Goal: Task Accomplishment & Management: Use online tool/utility

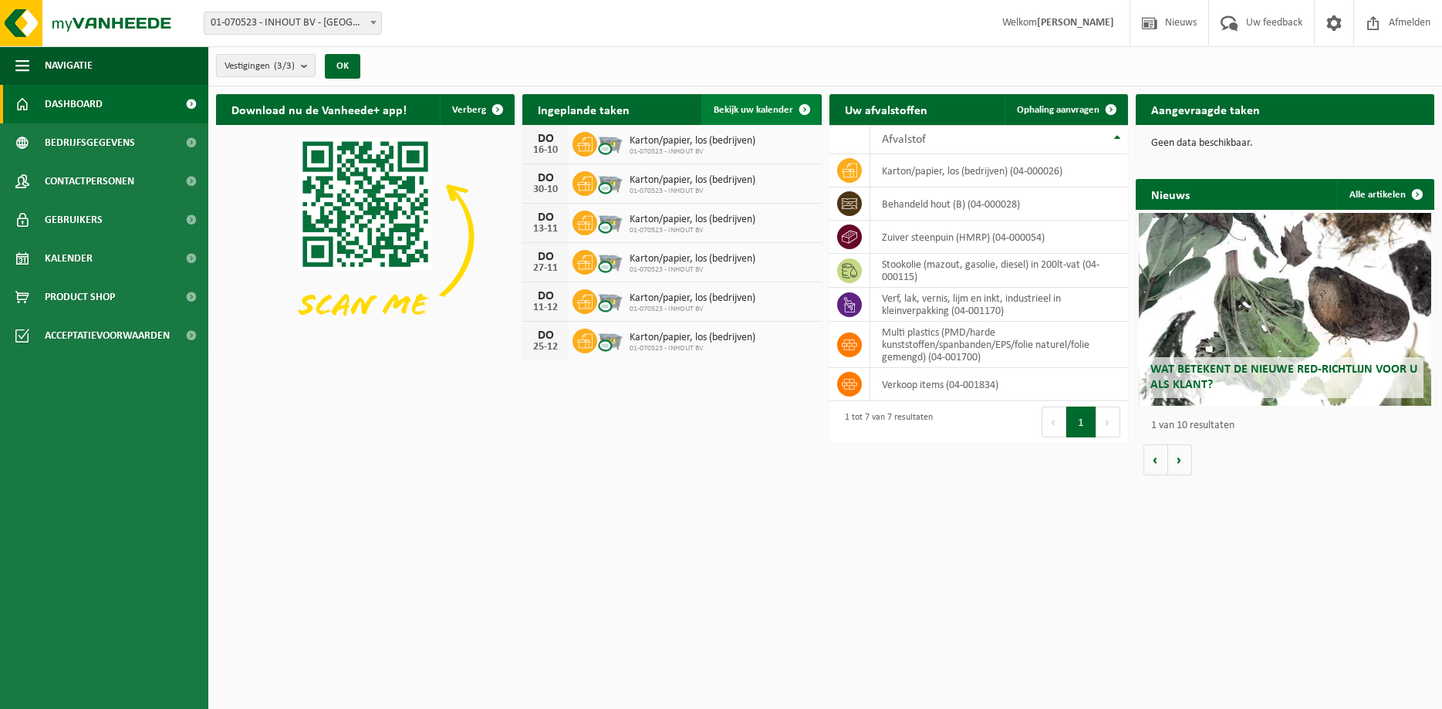
click at [761, 110] on span "Bekijk uw kalender" at bounding box center [753, 110] width 79 height 10
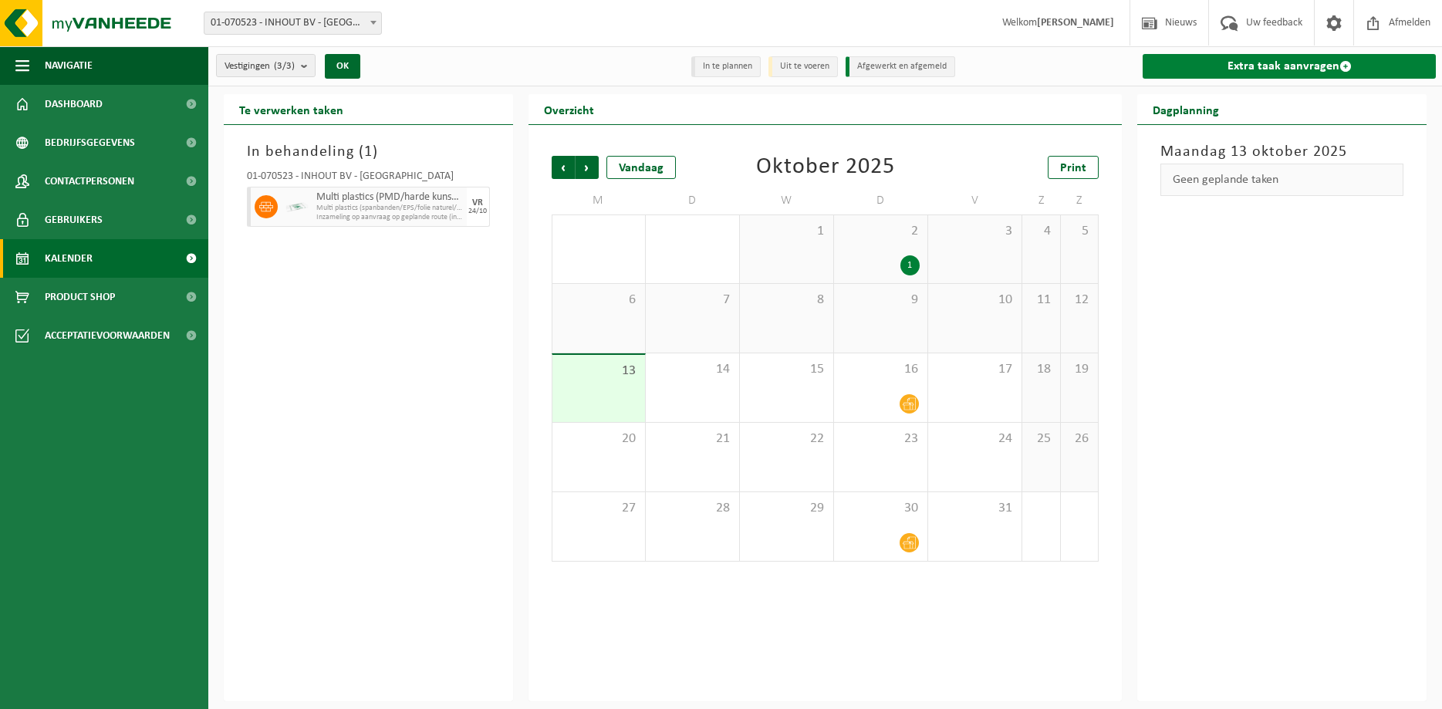
click at [1319, 68] on link "Extra taak aanvragen" at bounding box center [1289, 66] width 293 height 25
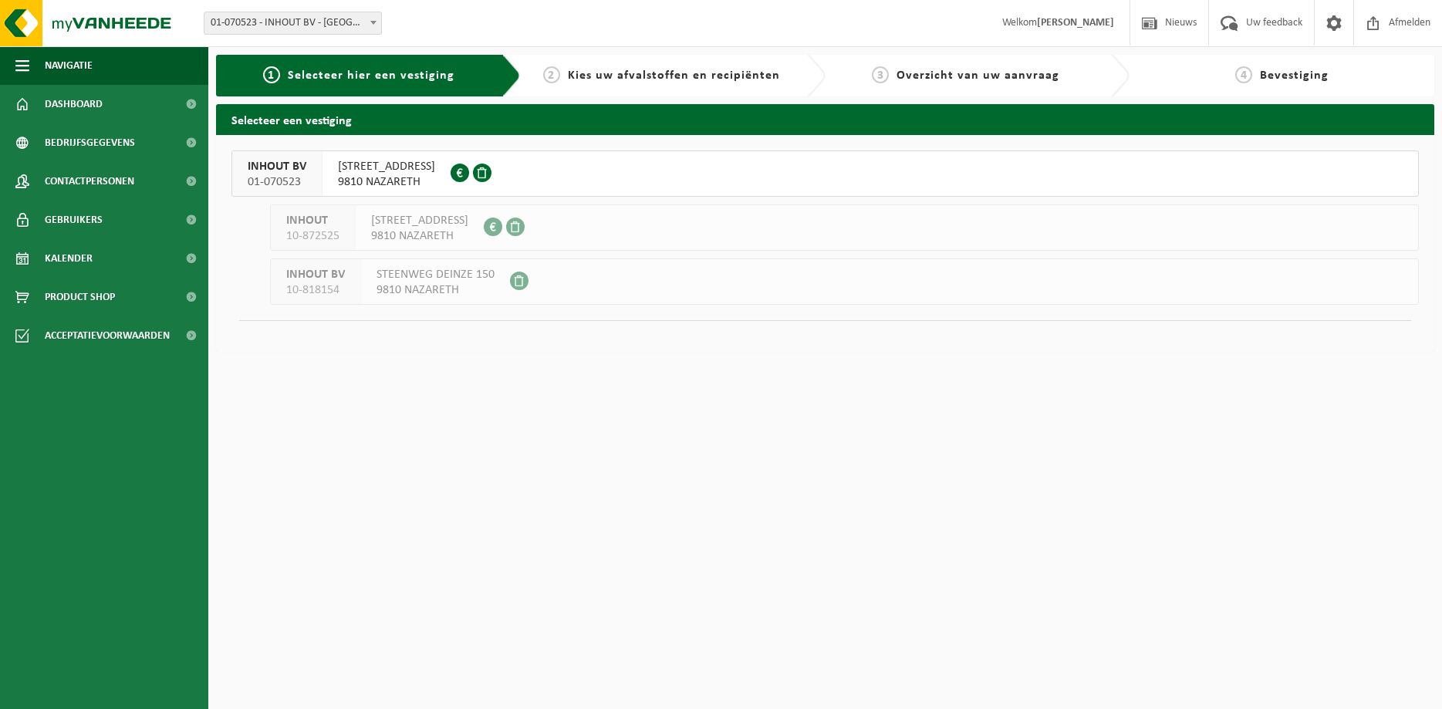
click at [377, 174] on span "LEENSTRAAT 13 9810 NAZARETH" at bounding box center [386, 174] width 97 height 31
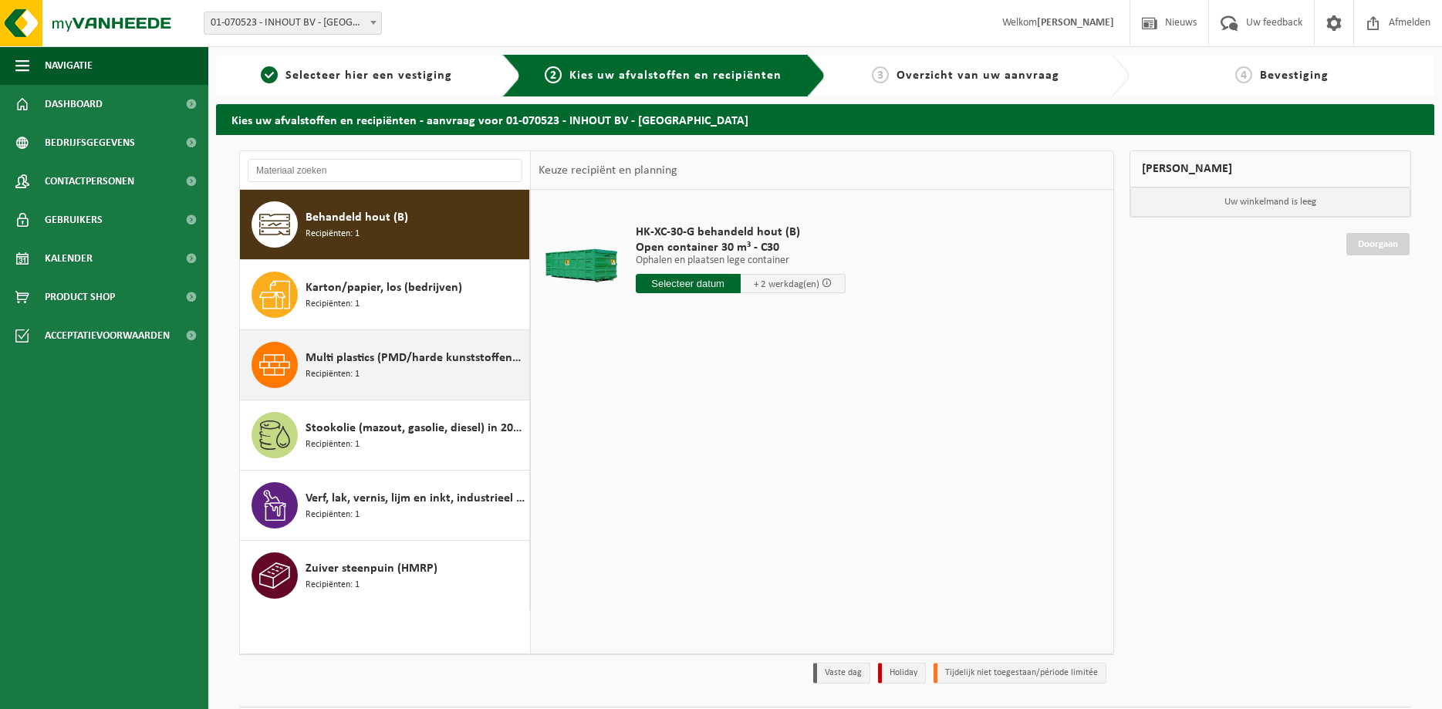
click at [322, 367] on span "Multi plastics (PMD/harde kunststoffen/spanbanden/EPS/folie naturel/folie gemen…" at bounding box center [416, 358] width 220 height 19
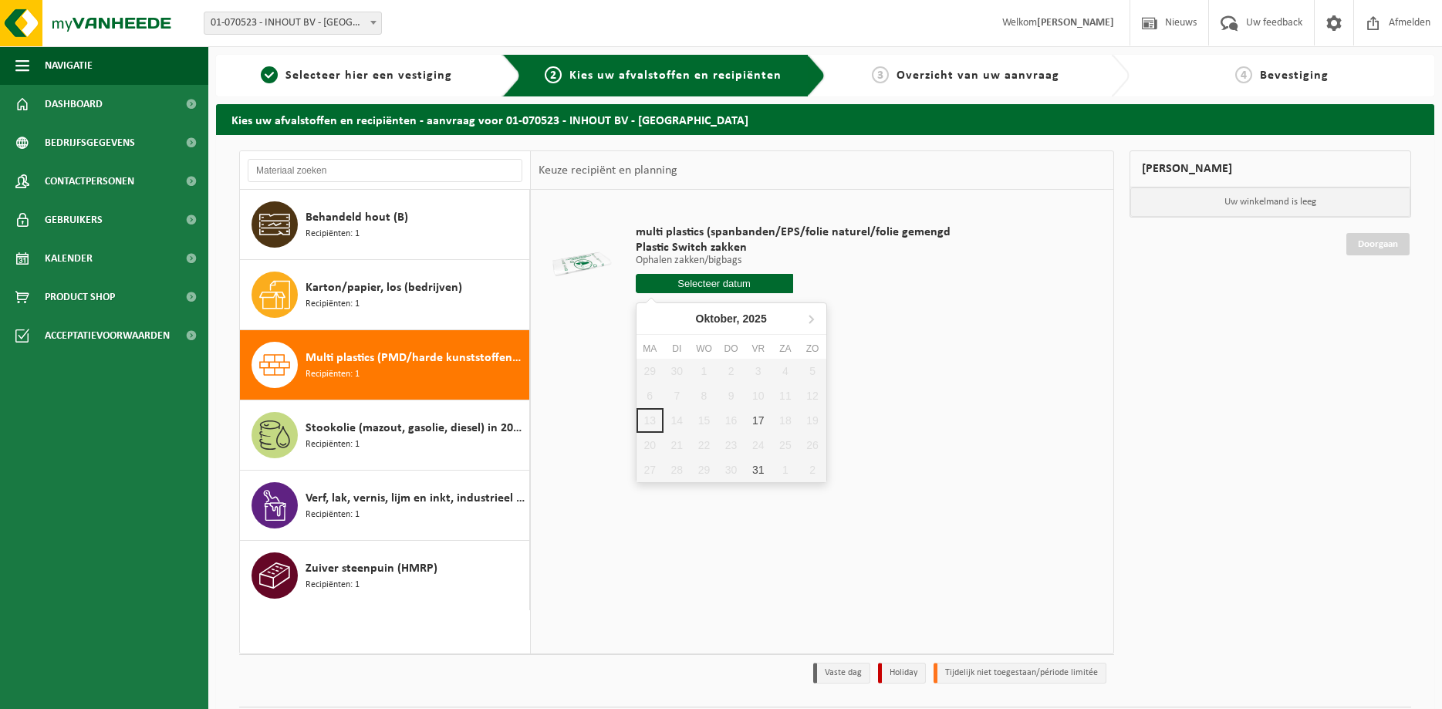
click at [695, 290] on input "text" at bounding box center [714, 283] width 157 height 19
click at [756, 417] on div "17" at bounding box center [758, 420] width 27 height 25
type input "Van 2025-10-17"
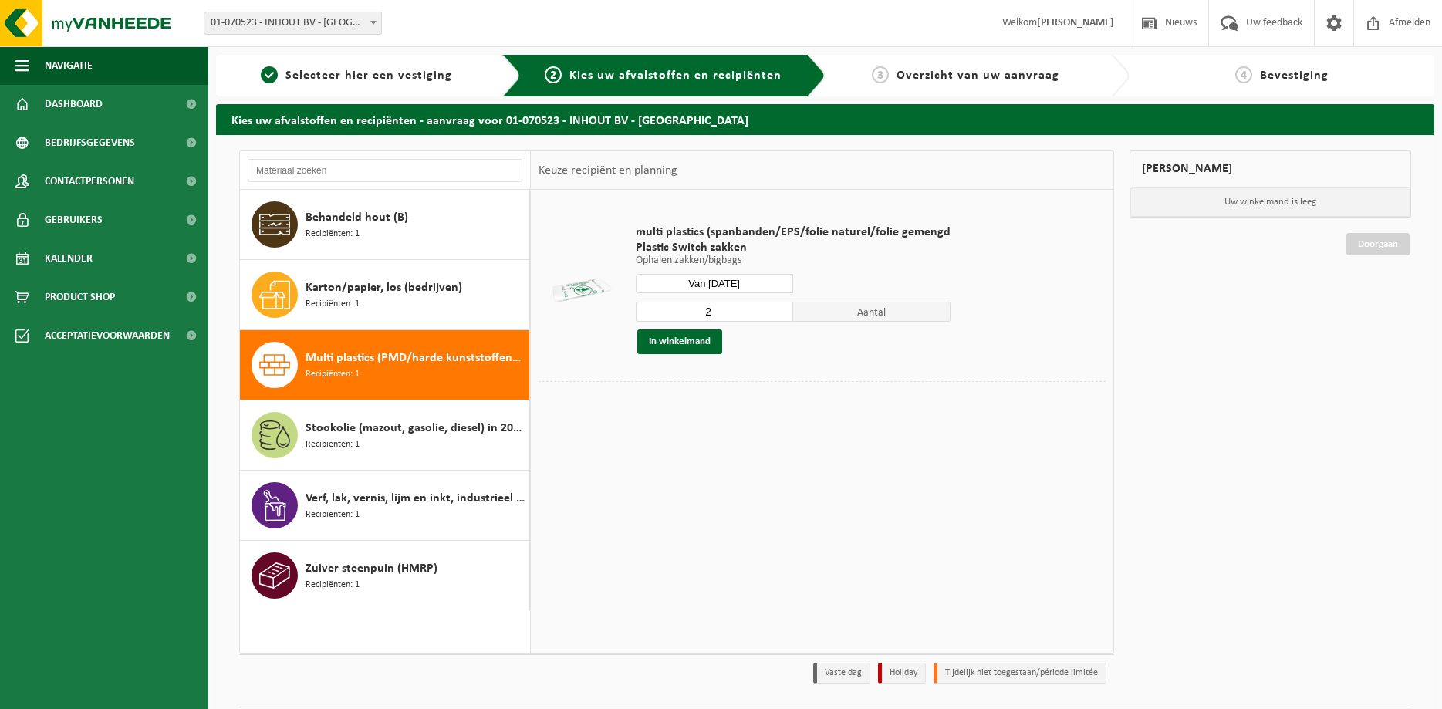
click at [780, 307] on input "2" at bounding box center [714, 312] width 157 height 20
click at [780, 307] on input "3" at bounding box center [714, 312] width 157 height 20
click at [780, 307] on input "4" at bounding box center [714, 312] width 157 height 20
click at [780, 307] on input "5" at bounding box center [714, 312] width 157 height 20
click at [780, 307] on input "6" at bounding box center [714, 312] width 157 height 20
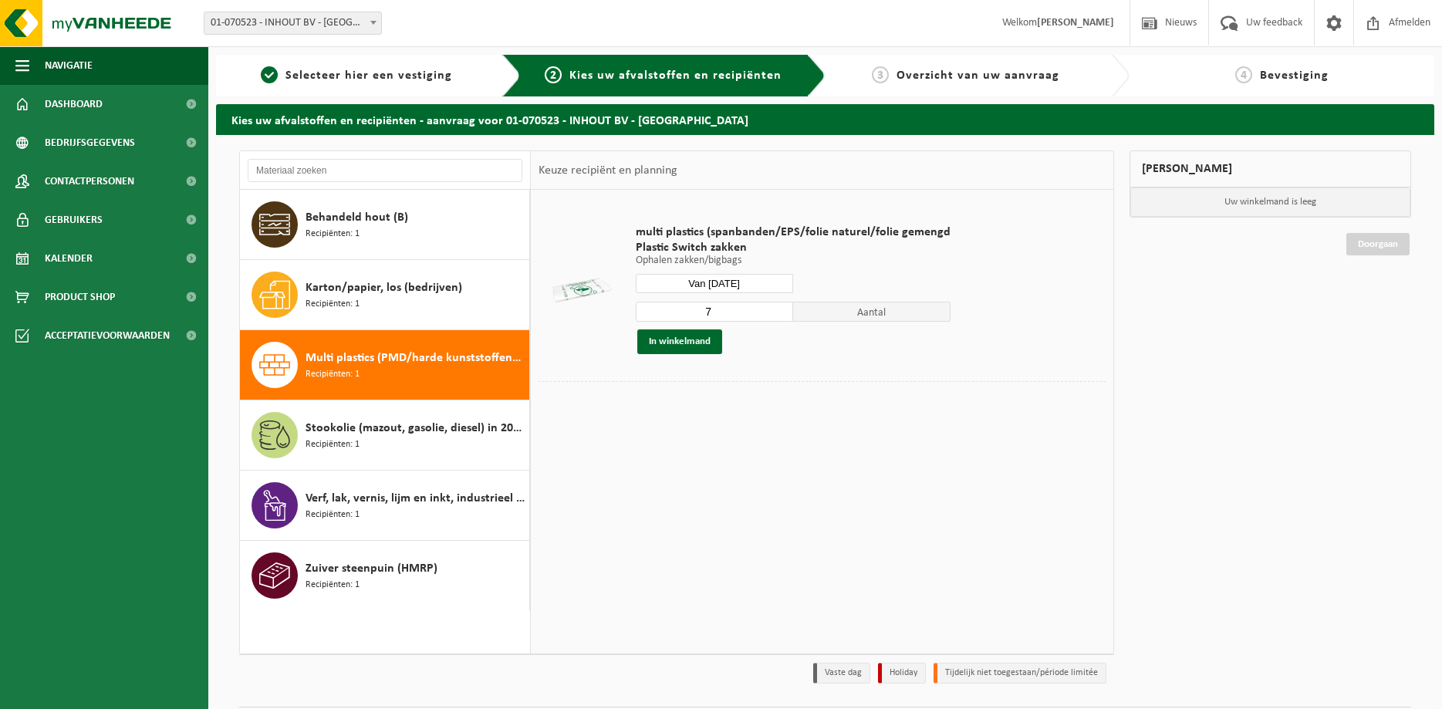
type input "7"
click at [780, 307] on input "7" at bounding box center [714, 312] width 157 height 20
click at [682, 343] on button "In winkelmand" at bounding box center [679, 341] width 85 height 25
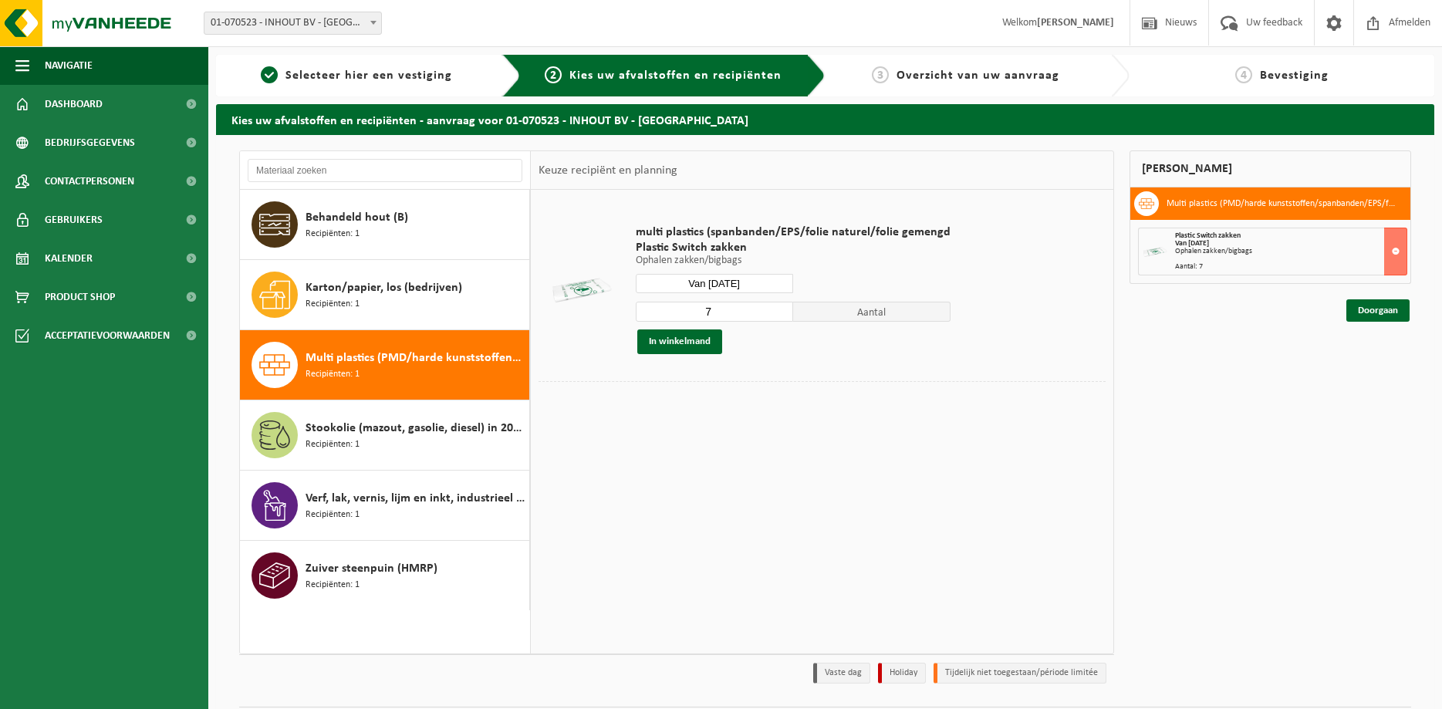
click at [725, 282] on input "Van 2025-10-17" at bounding box center [714, 283] width 157 height 19
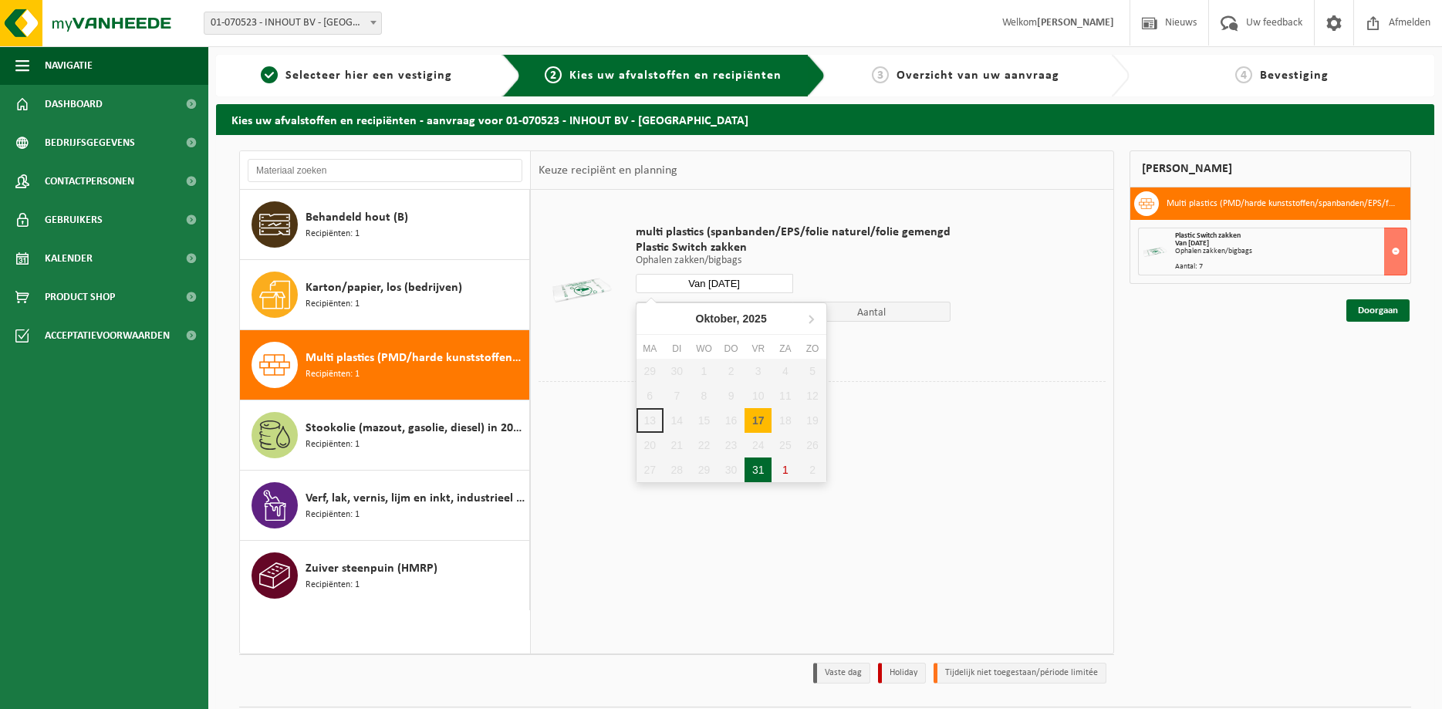
click at [760, 465] on div "31" at bounding box center [758, 470] width 27 height 25
type input "Van 2025-10-31"
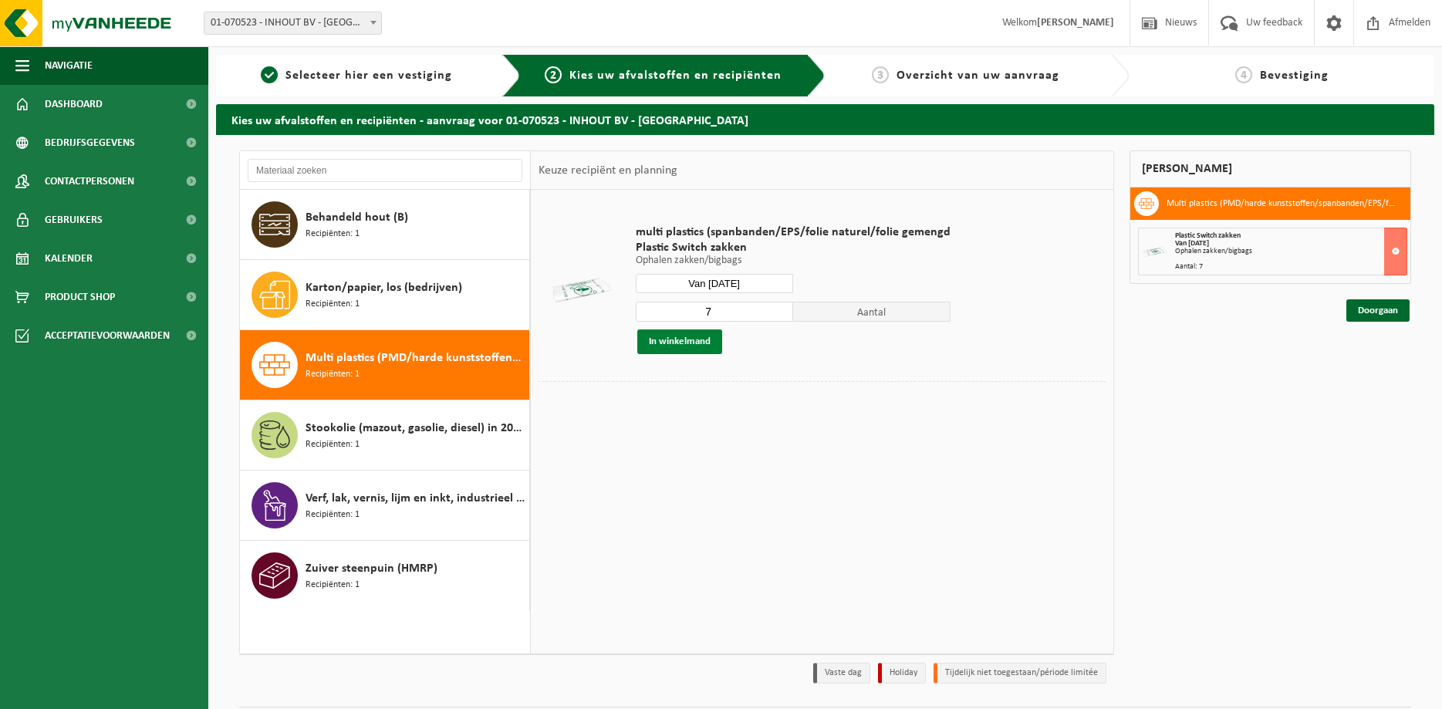
click at [708, 339] on button "In winkelmand" at bounding box center [679, 341] width 85 height 25
click at [1383, 362] on link "Doorgaan" at bounding box center [1377, 366] width 63 height 22
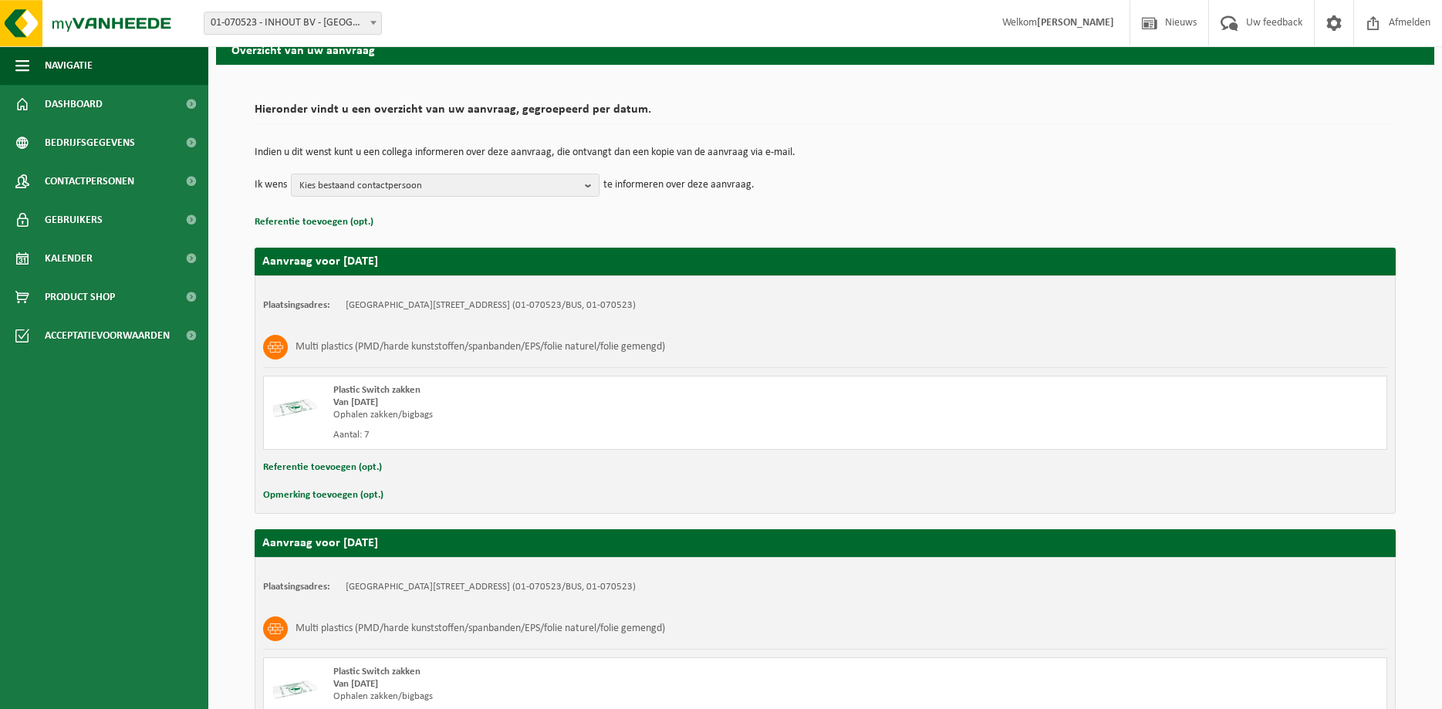
scroll to position [69, 0]
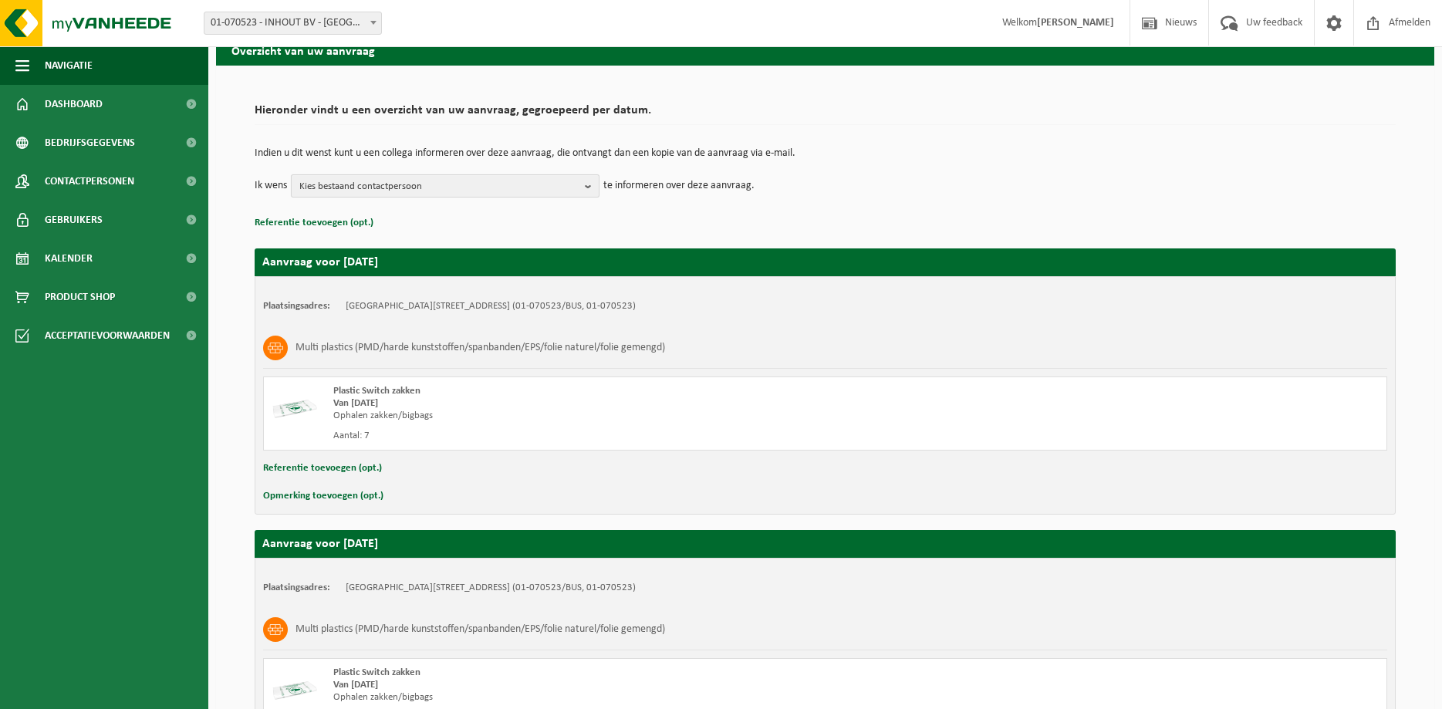
click at [588, 185] on b "button" at bounding box center [592, 186] width 14 height 22
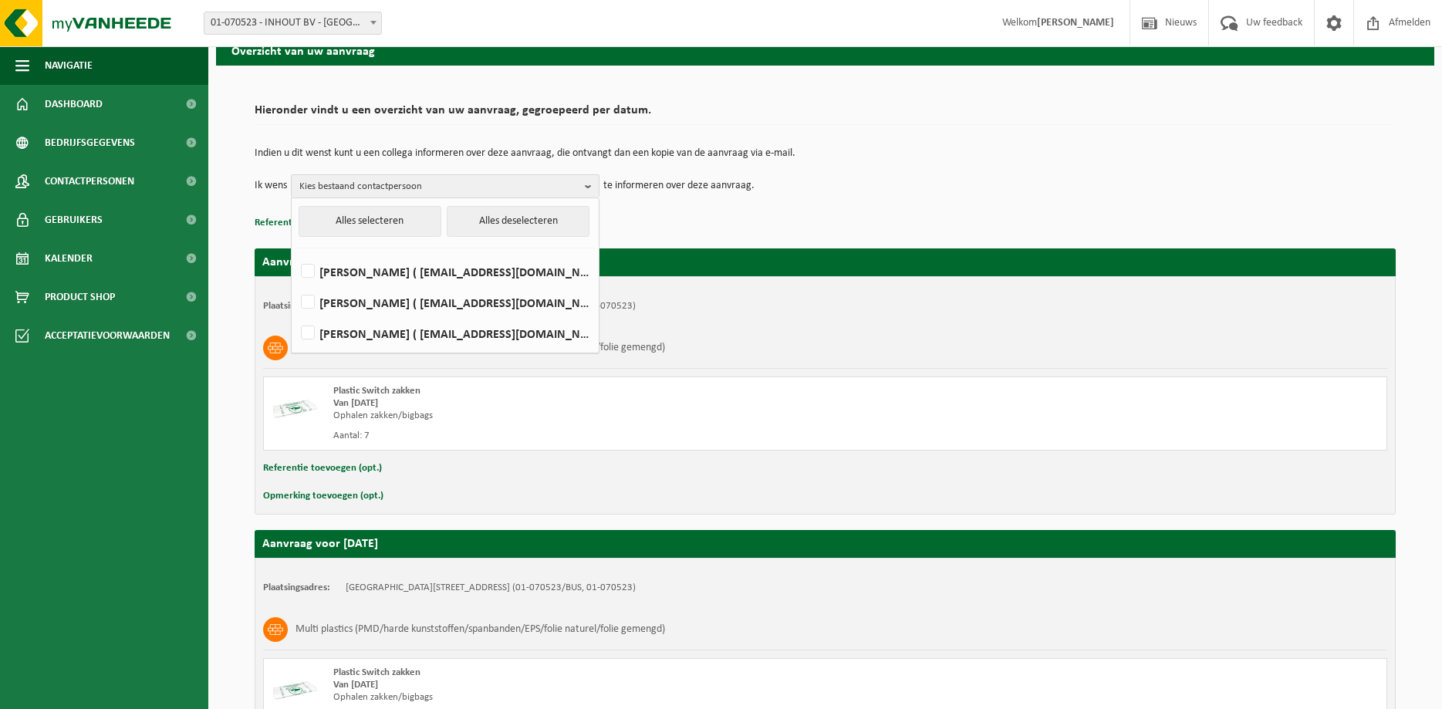
click at [816, 221] on p "Referentie toevoegen (opt.)" at bounding box center [825, 223] width 1141 height 20
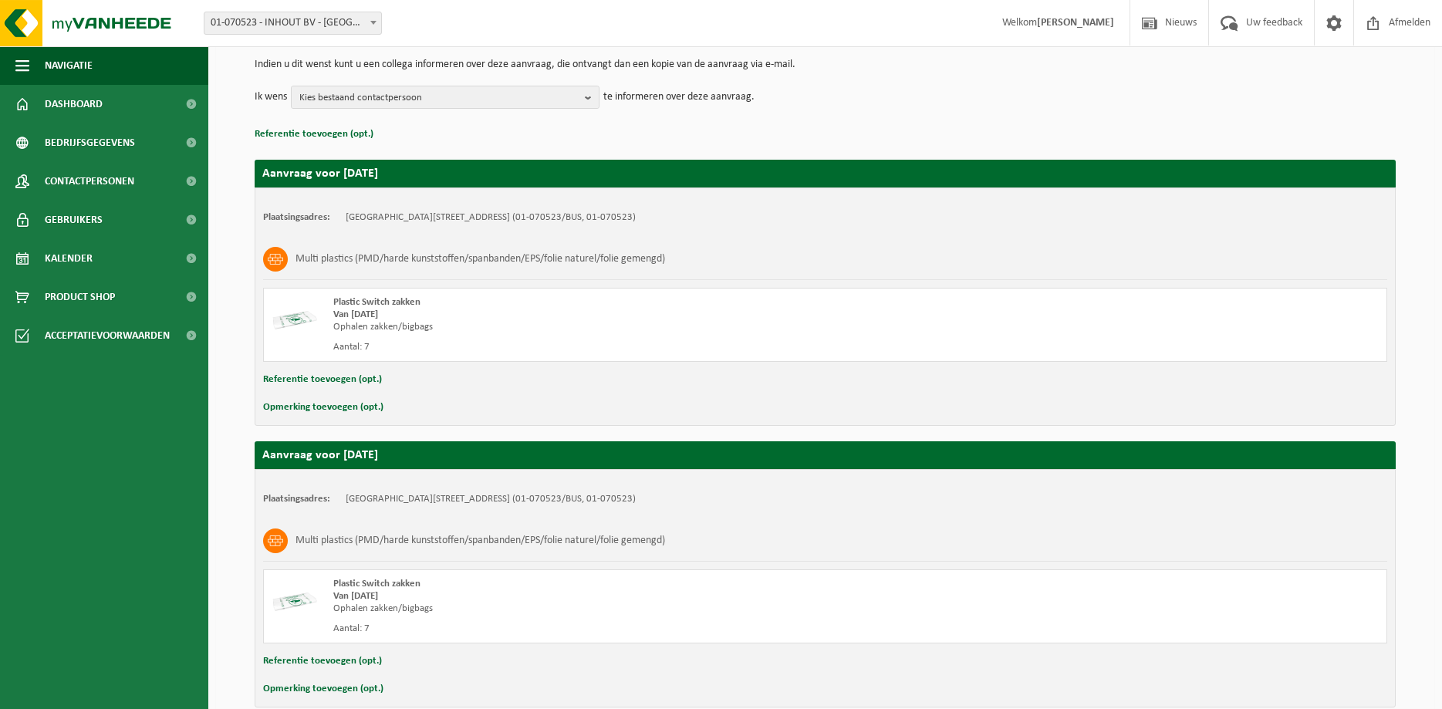
scroll to position [227, 0]
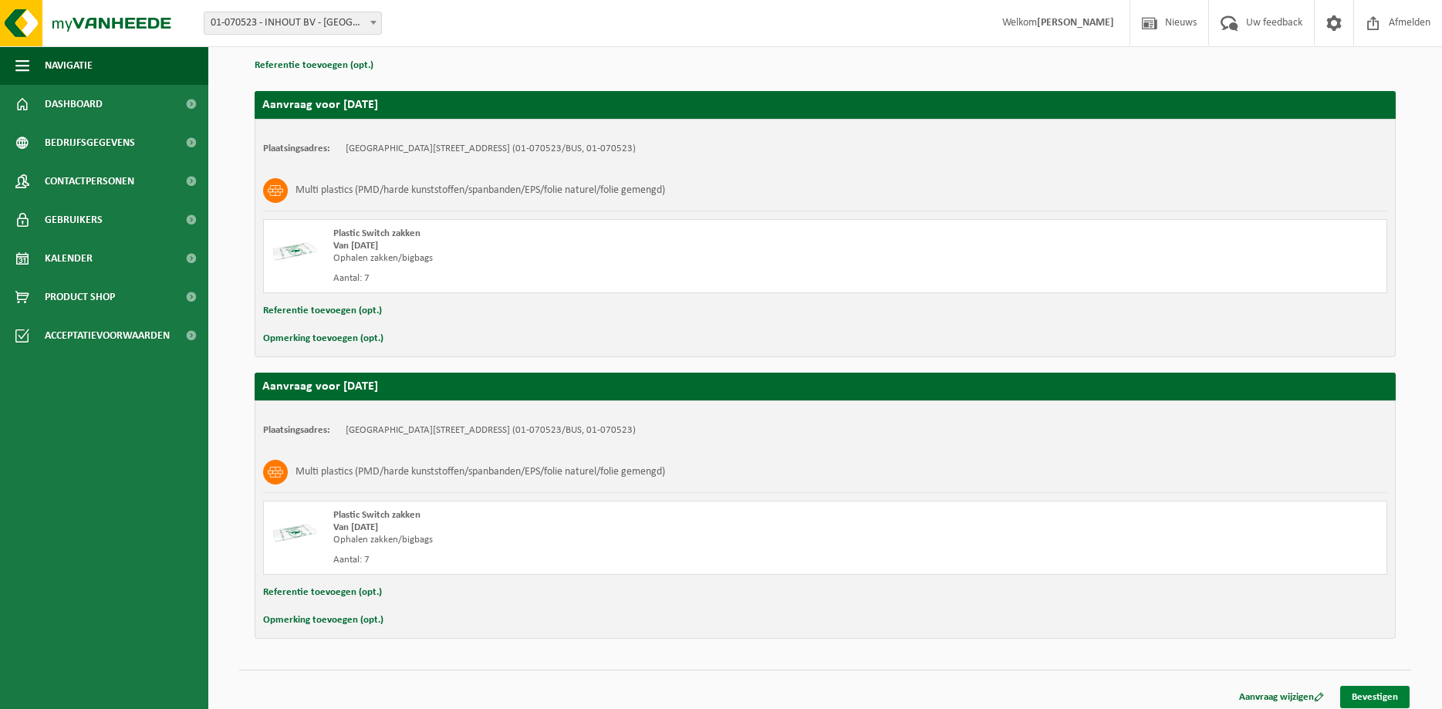
click at [1387, 692] on link "Bevestigen" at bounding box center [1374, 697] width 69 height 22
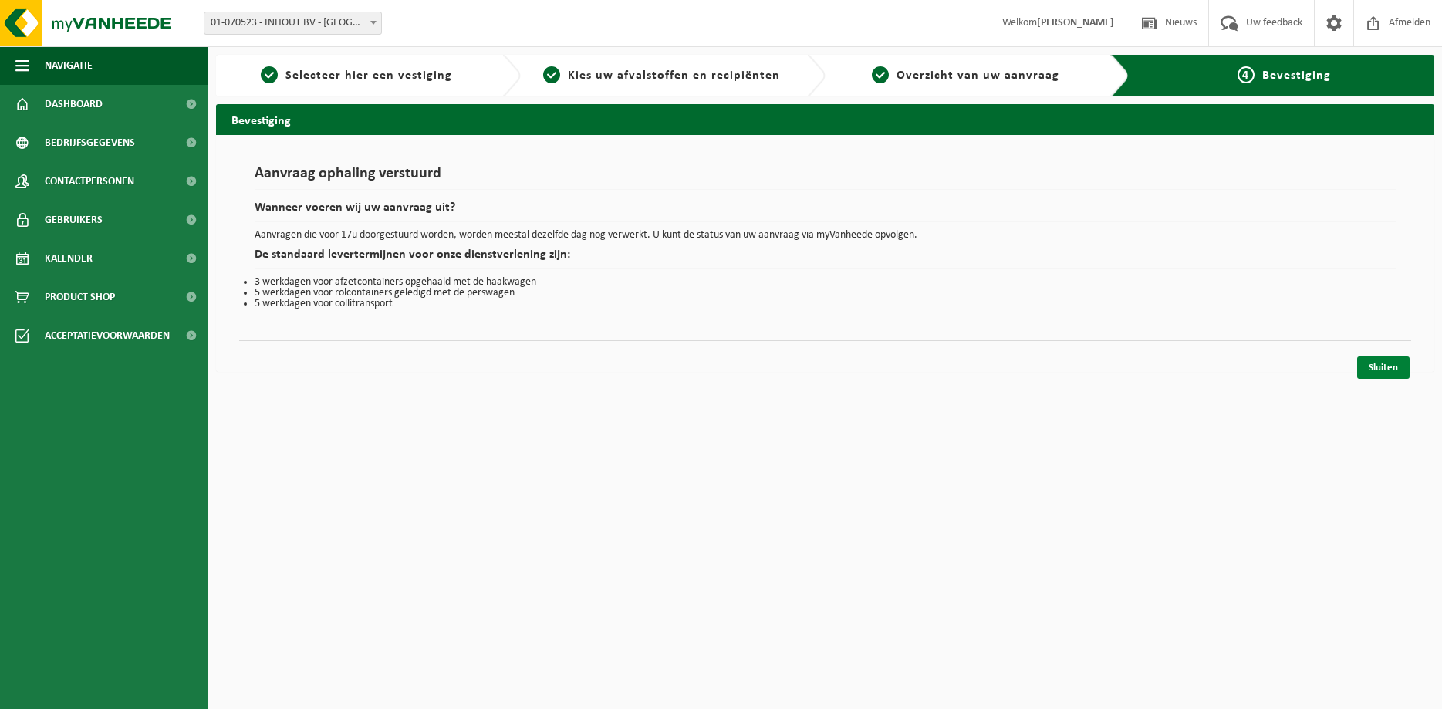
click at [1394, 367] on link "Sluiten" at bounding box center [1383, 367] width 52 height 22
